Goal: Ask a question

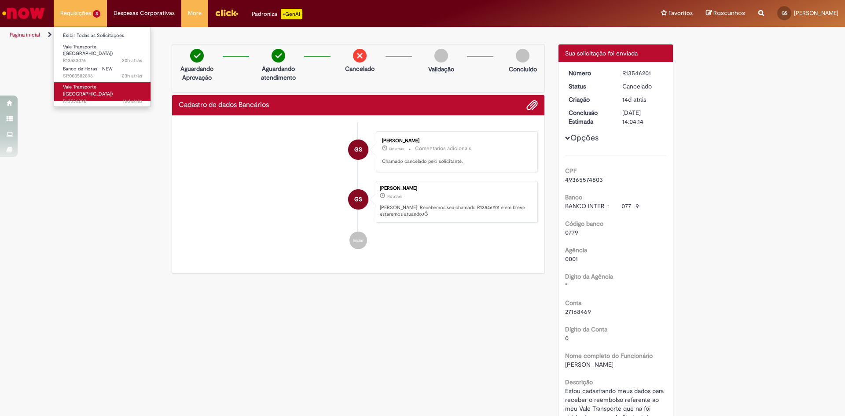
click at [93, 84] on span "Vale Transporte ([GEOGRAPHIC_DATA])" at bounding box center [88, 91] width 50 height 14
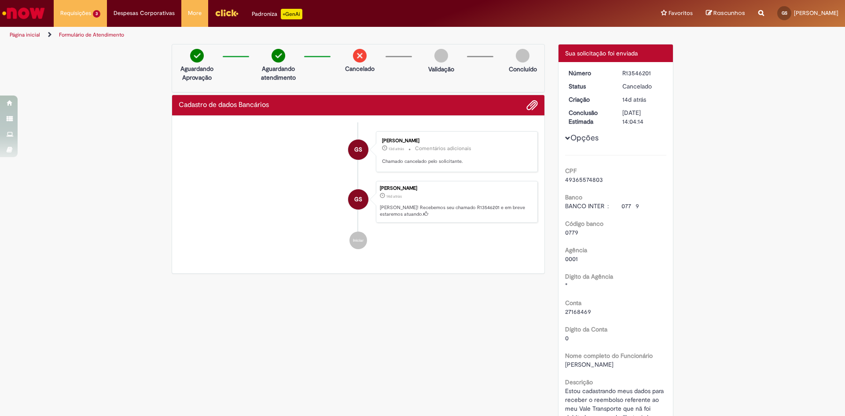
click at [804, 226] on div "Verificar Código de Barras Aguardando Aprovação Aguardando atendimento Cancelad…" at bounding box center [422, 287] width 845 height 486
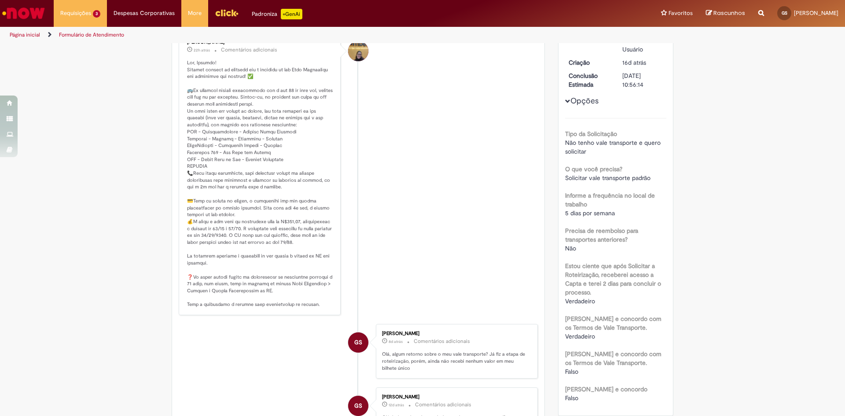
scroll to position [88, 0]
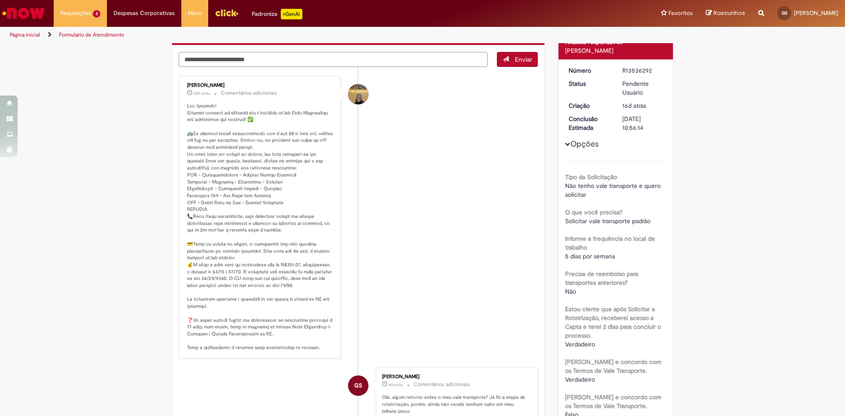
click at [269, 61] on textarea "Digite sua mensagem aqui..." at bounding box center [333, 59] width 309 height 15
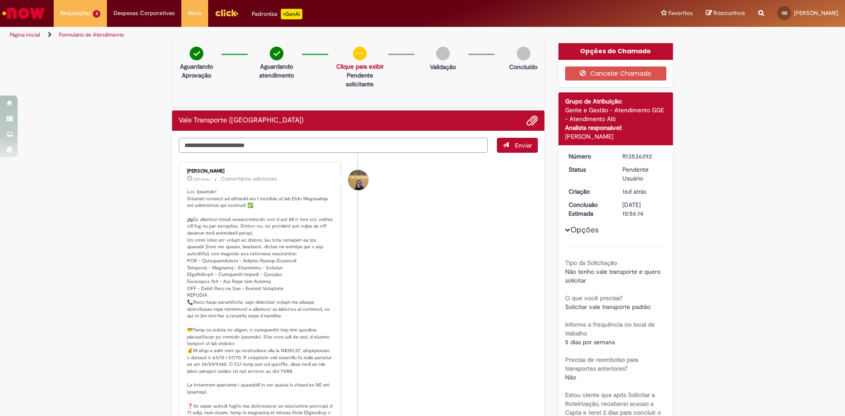
scroll to position [0, 0]
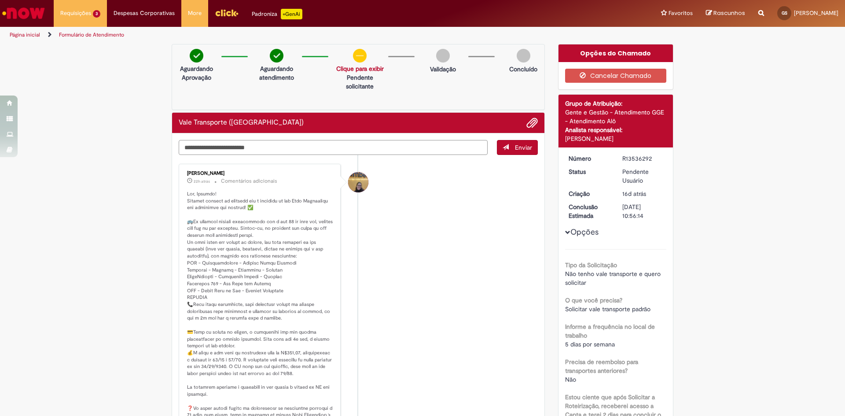
click at [242, 148] on textarea "Digite sua mensagem aqui..." at bounding box center [333, 147] width 309 height 15
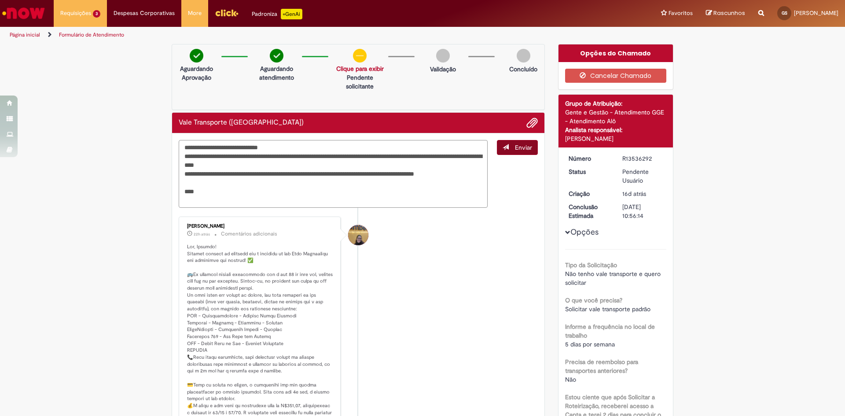
type textarea "**********"
click at [517, 151] on button "Enviar" at bounding box center [517, 147] width 41 height 15
